Goal: Task Accomplishment & Management: Manage account settings

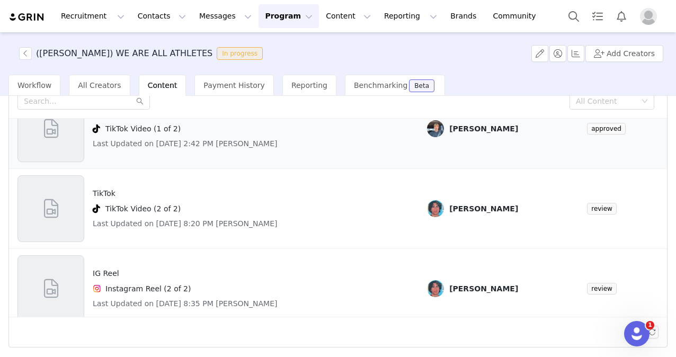
scroll to position [56, 0]
click at [185, 288] on div "Instagram Reel (2 of 2)" at bounding box center [185, 288] width 185 height 13
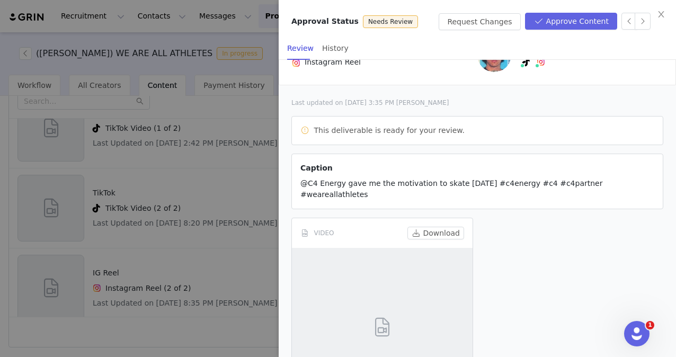
scroll to position [128, 0]
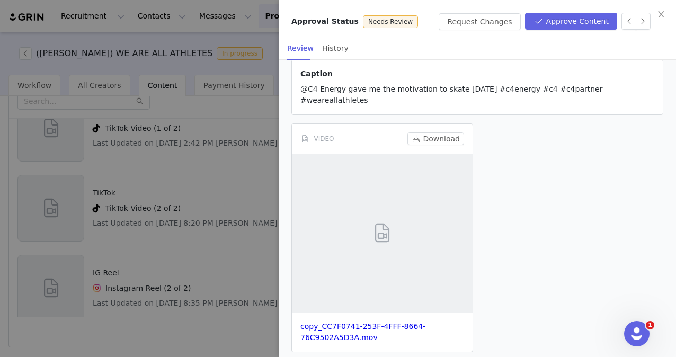
click at [371, 219] on span at bounding box center [382, 233] width 24 height 29
click at [338, 322] on link "copy_CC7F0741-253F-4FFF-8664-76C9502A5D3A.mov" at bounding box center [362, 332] width 125 height 20
click at [329, 119] on div "VIDEO Download copy_CC7F0741-253F-4FFF-8664-76C9502A5D3A.mov" at bounding box center [382, 237] width 190 height 237
click at [560, 19] on button "Approve Content" at bounding box center [571, 21] width 92 height 17
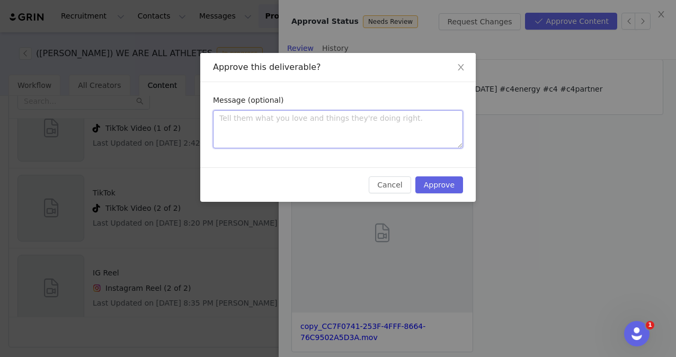
click at [339, 139] on textarea at bounding box center [338, 129] width 250 height 38
type textarea "G"
type textarea "Gi"
type textarea "G"
type textarea "Go"
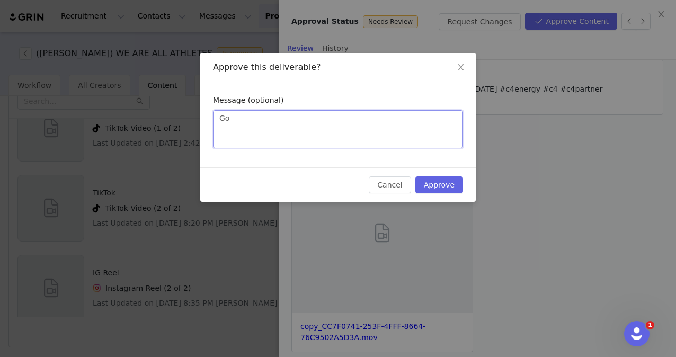
type textarea "Goo"
type textarea "Good"
type textarea "Good t"
type textarea "Good to"
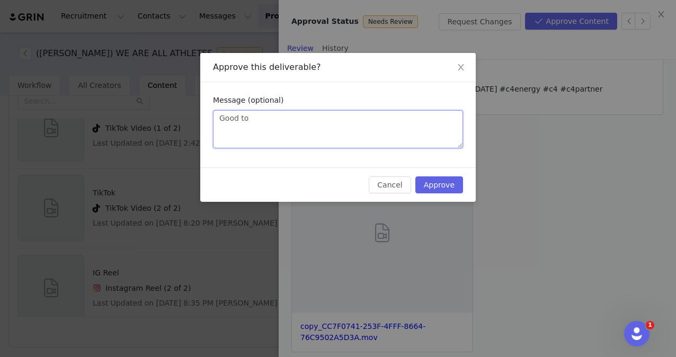
type textarea "Good to"
type textarea "Good to p"
type textarea "Good to po"
type textarea "Good to pos"
type textarea "Good to post"
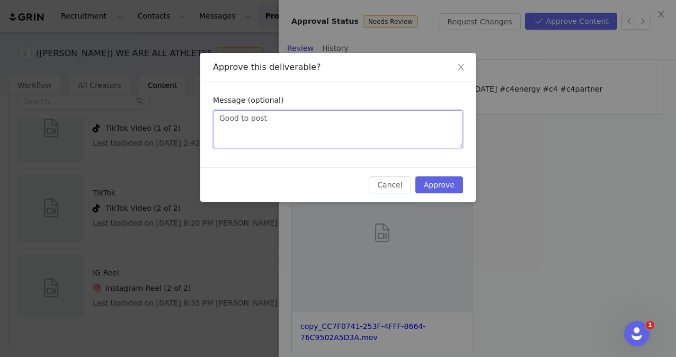
type textarea "Good to post"
type textarea "Good to post!"
click at [446, 183] on button "Approve" at bounding box center [439, 184] width 48 height 17
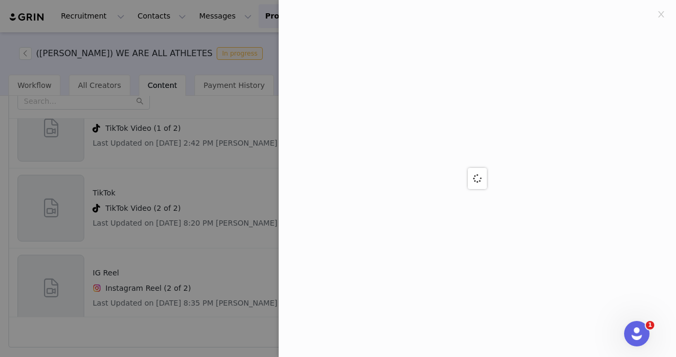
scroll to position [0, 0]
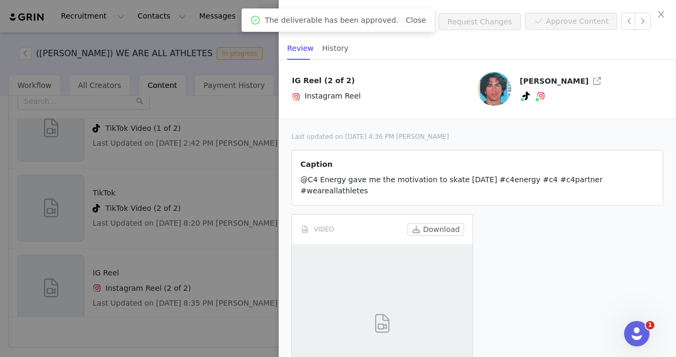
click at [224, 182] on div at bounding box center [338, 178] width 676 height 357
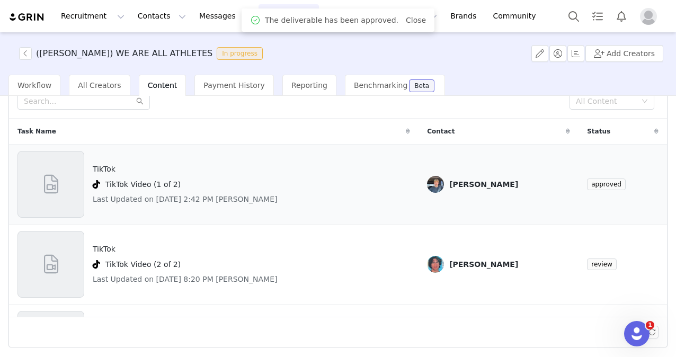
scroll to position [101, 0]
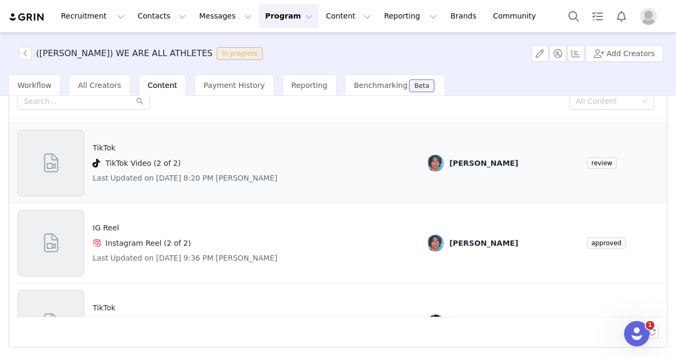
click at [310, 190] on div "TikTok TikTok Video (2 of 2) Last Updated on [DATE] 8:20 PM [PERSON_NAME]" at bounding box center [213, 163] width 393 height 67
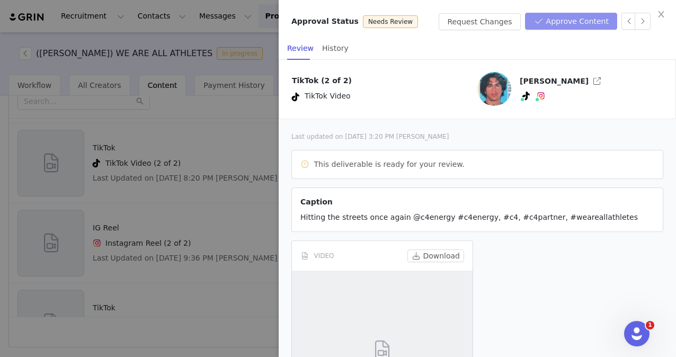
click at [581, 18] on button "Approve Content" at bounding box center [571, 21] width 92 height 17
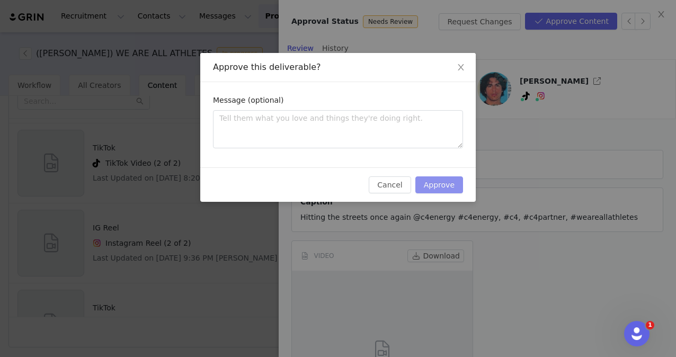
click at [453, 181] on button "Approve" at bounding box center [439, 184] width 48 height 17
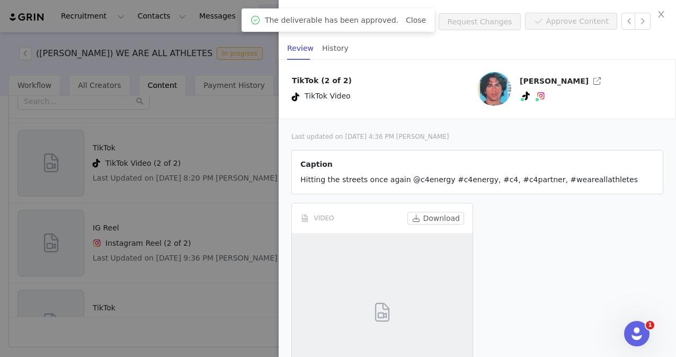
click at [196, 220] on div at bounding box center [338, 178] width 676 height 357
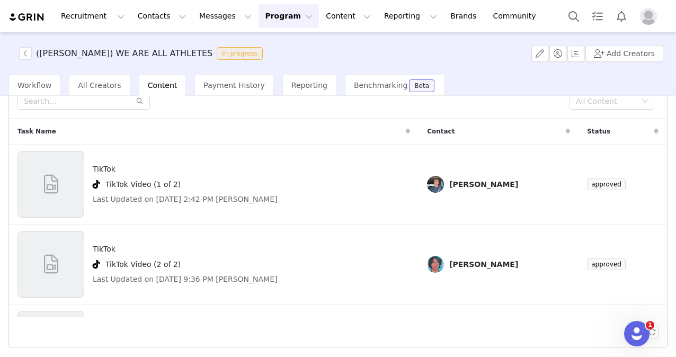
scroll to position [0, 0]
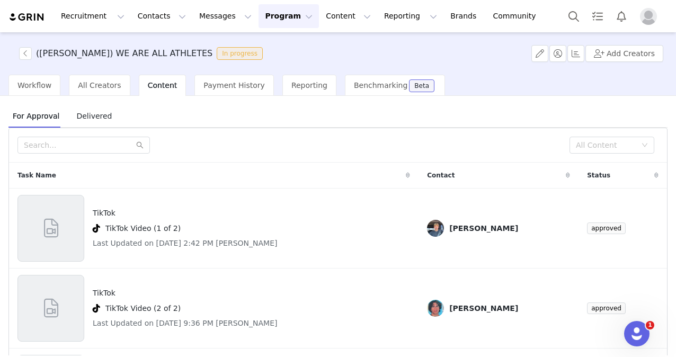
click at [90, 120] on span "Delivered" at bounding box center [94, 116] width 44 height 17
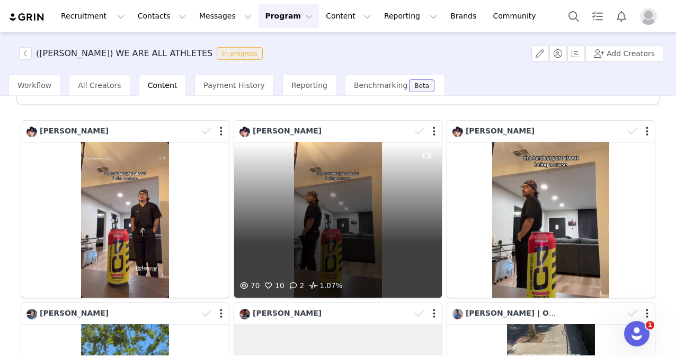
scroll to position [67, 0]
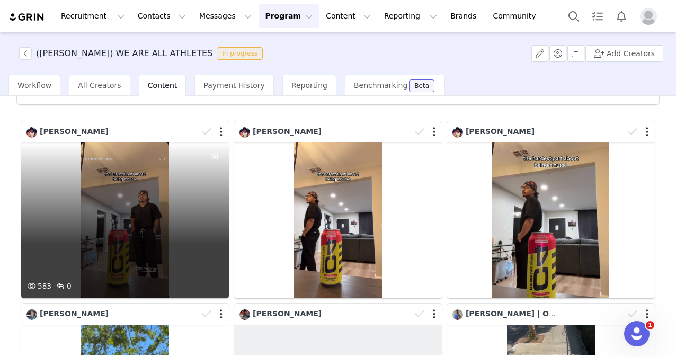
click at [136, 199] on div "583 0" at bounding box center [125, 221] width 208 height 156
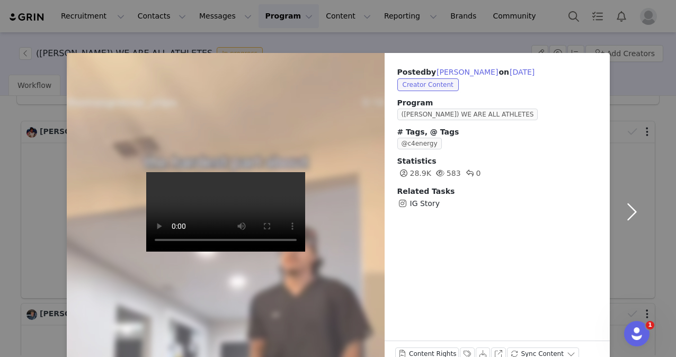
click at [644, 70] on button "button" at bounding box center [632, 212] width 45 height 318
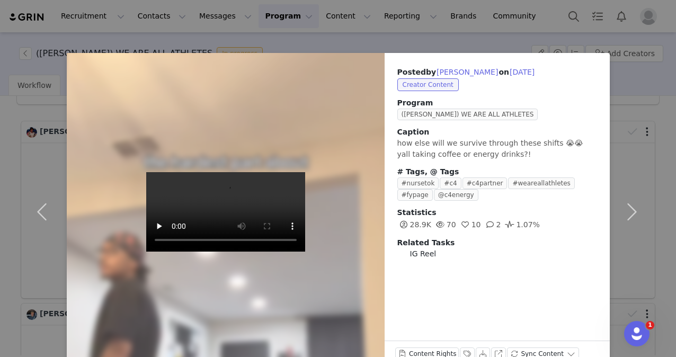
scroll to position [26, 0]
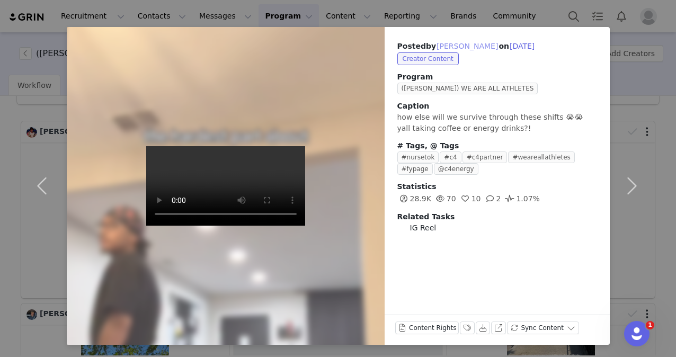
click at [449, 42] on button "[PERSON_NAME]" at bounding box center [467, 46] width 63 height 13
type input "[PERSON_NAME]"
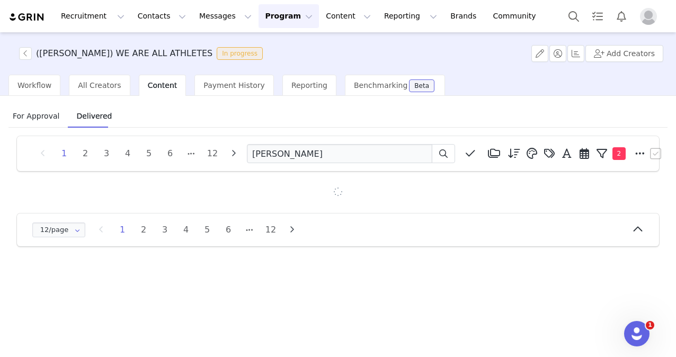
scroll to position [0, 0]
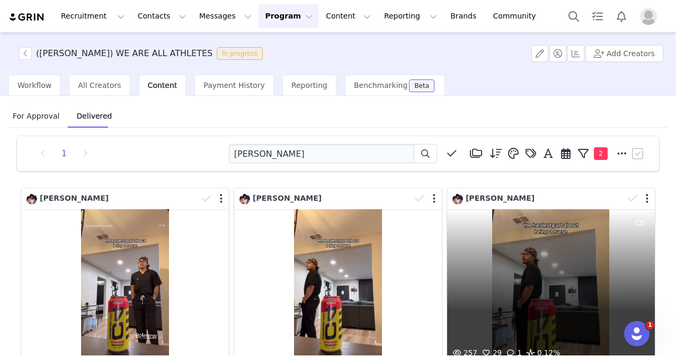
click at [476, 243] on div "257 29 1 0.12%" at bounding box center [551, 287] width 208 height 156
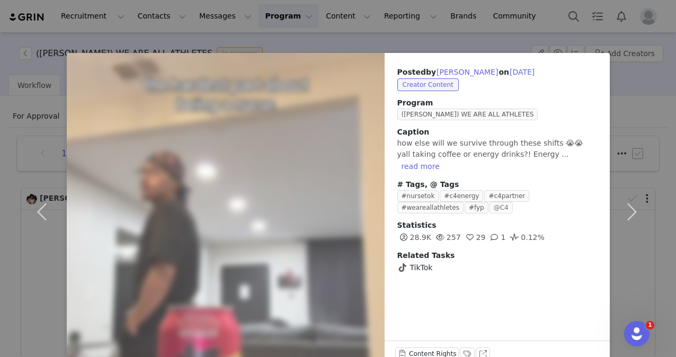
scroll to position [26, 0]
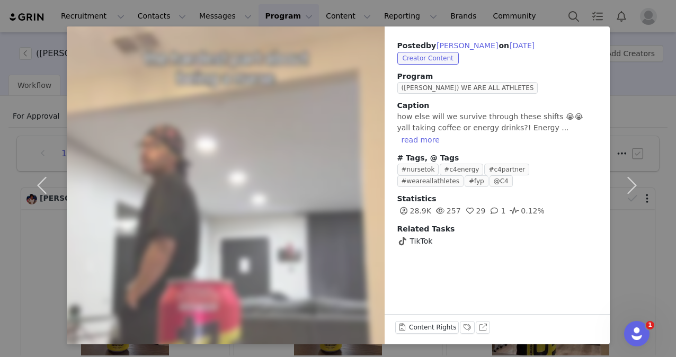
click at [411, 236] on span "TikTok" at bounding box center [421, 241] width 23 height 11
click at [626, 215] on button "button" at bounding box center [632, 185] width 45 height 318
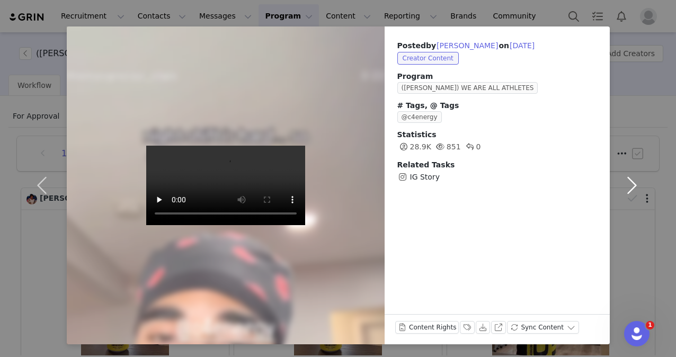
scroll to position [0, 0]
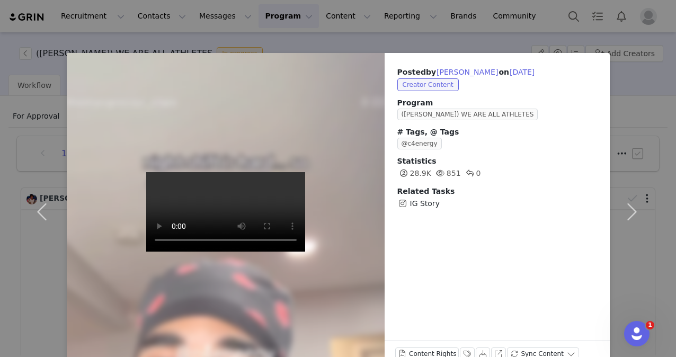
click at [612, 34] on div "Posted by [PERSON_NAME] on [DATE] Creator Content Program ([PERSON_NAME]) WE AR…" at bounding box center [338, 178] width 676 height 357
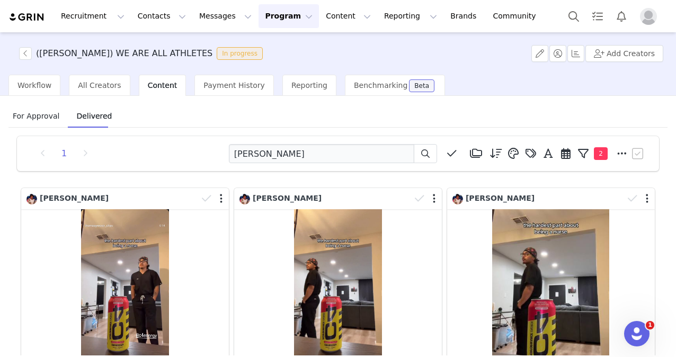
click at [33, 113] on span "For Approval" at bounding box center [35, 116] width 55 height 17
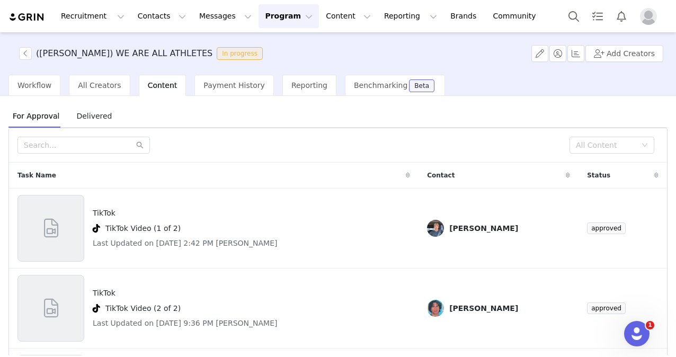
click at [95, 123] on span "Delivered" at bounding box center [94, 116] width 44 height 17
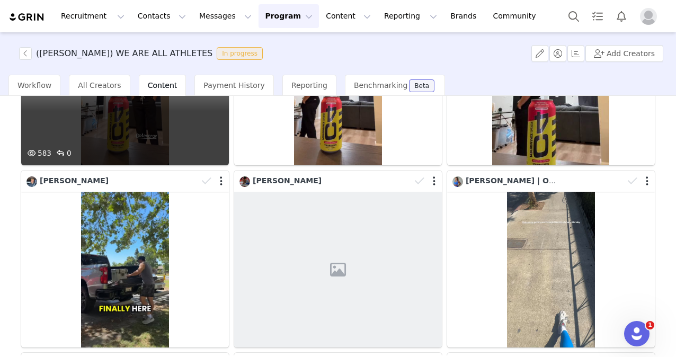
scroll to position [199, 0]
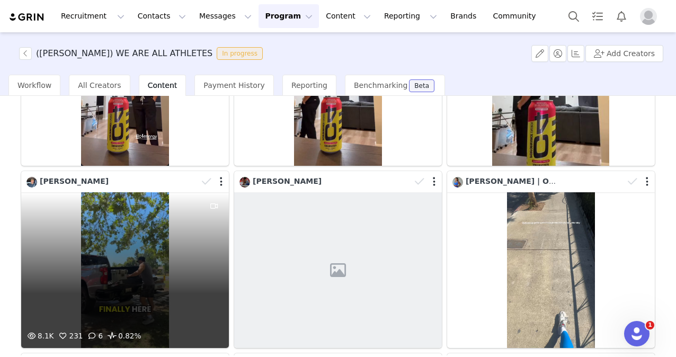
click at [170, 243] on div "8.1K 231 6 0.82%" at bounding box center [125, 270] width 208 height 156
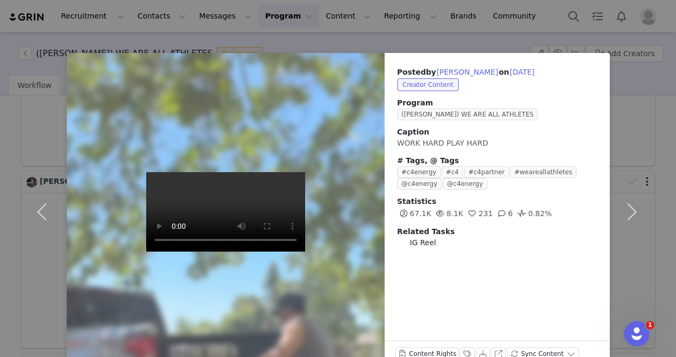
click at [286, 172] on video at bounding box center [225, 211] width 159 height 79
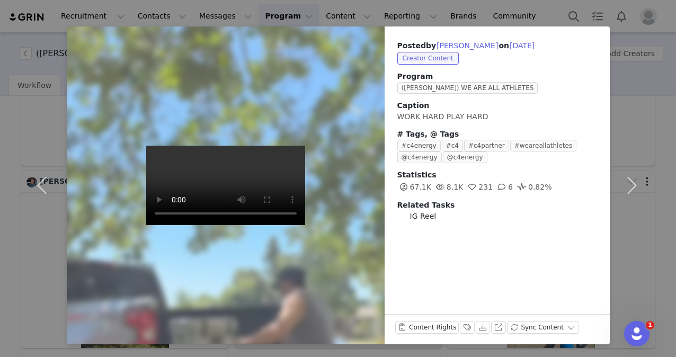
click at [239, 210] on video at bounding box center [225, 185] width 159 height 79
click at [620, 80] on button "button" at bounding box center [632, 185] width 45 height 318
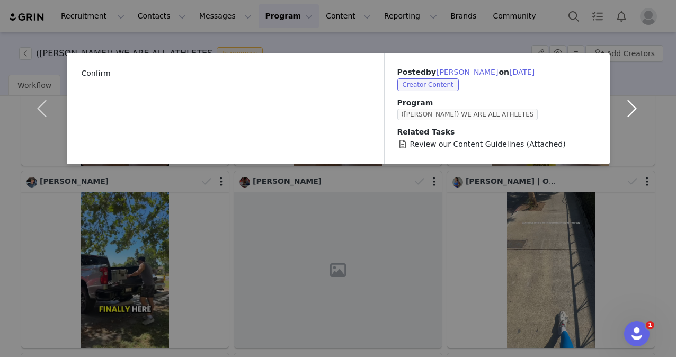
scroll to position [0, 0]
click at [614, 22] on div "Confirm Posted by [PERSON_NAME] on [DATE] Creator Content Program ([PERSON_NAME…" at bounding box center [338, 178] width 676 height 357
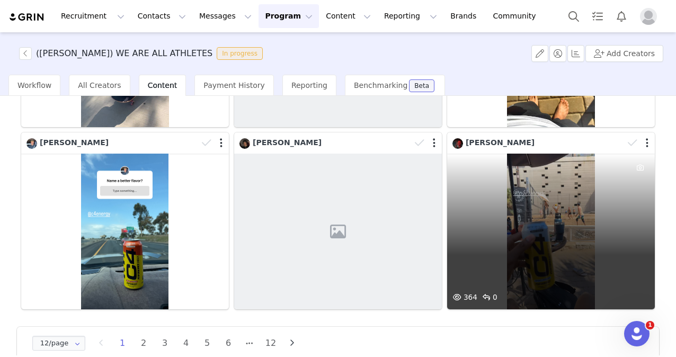
scroll to position [615, 0]
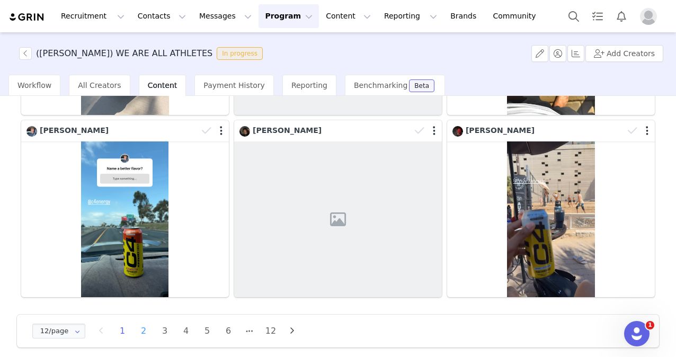
click at [144, 324] on li "2" at bounding box center [144, 331] width 16 height 15
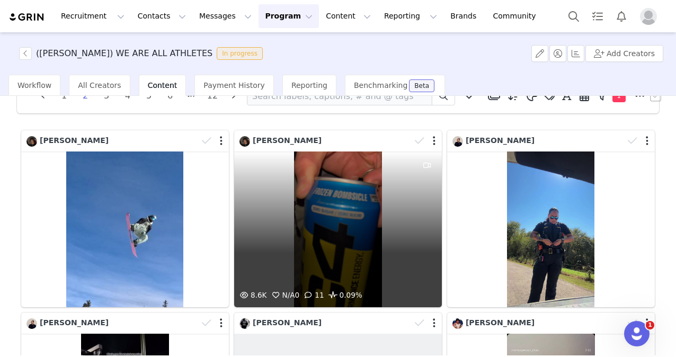
scroll to position [58, 0]
